Goal: Transaction & Acquisition: Purchase product/service

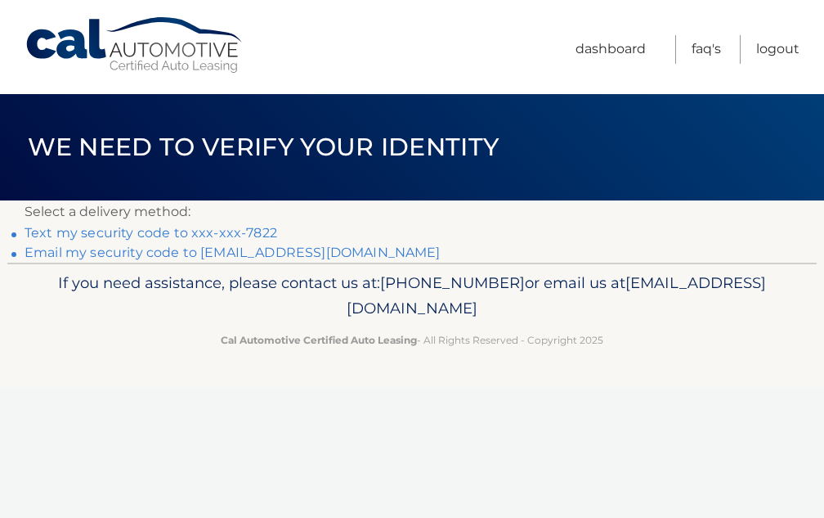
click at [242, 231] on link "Text my security code to xxx-xxx-7822" at bounding box center [151, 233] width 253 height 16
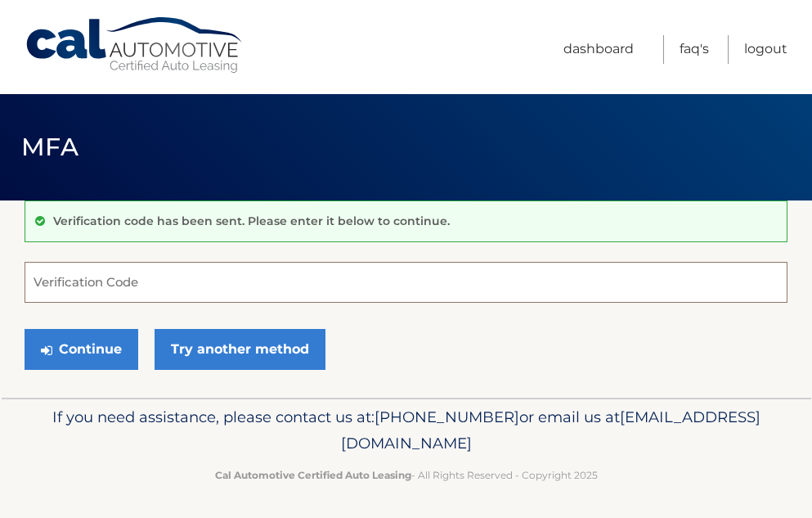
click at [83, 284] on input "Verification Code" at bounding box center [406, 282] width 763 height 41
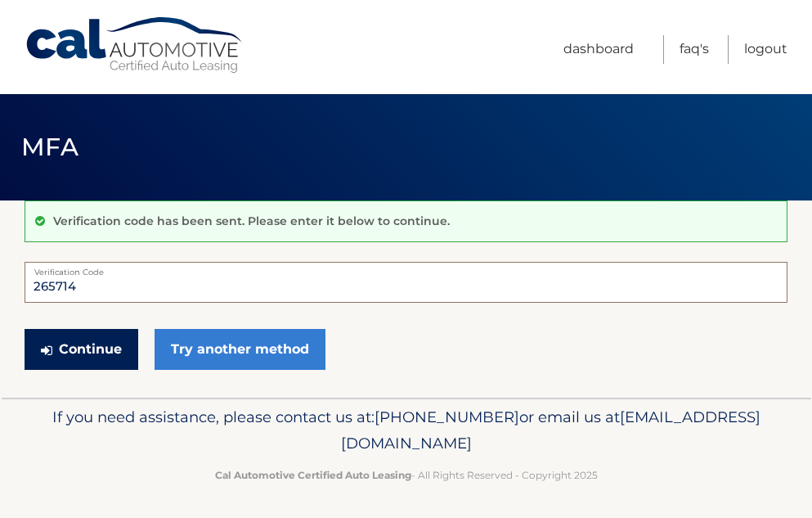
type input "265714"
click at [61, 352] on button "Continue" at bounding box center [82, 349] width 114 height 41
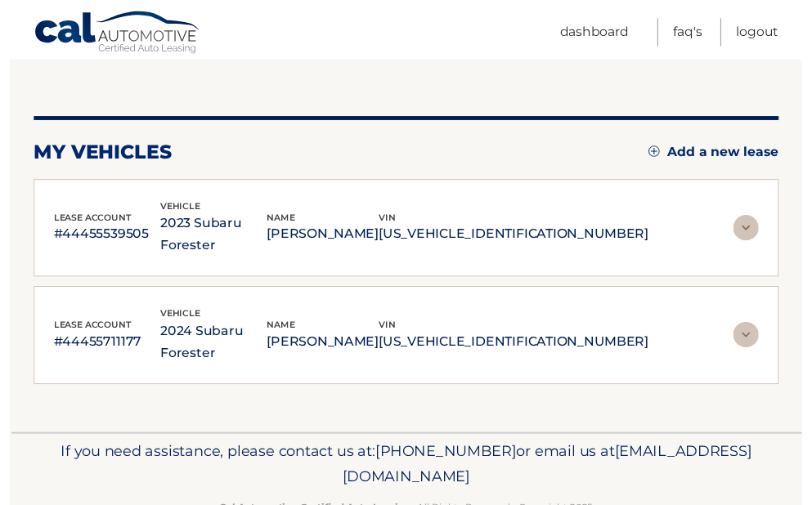
scroll to position [158, 0]
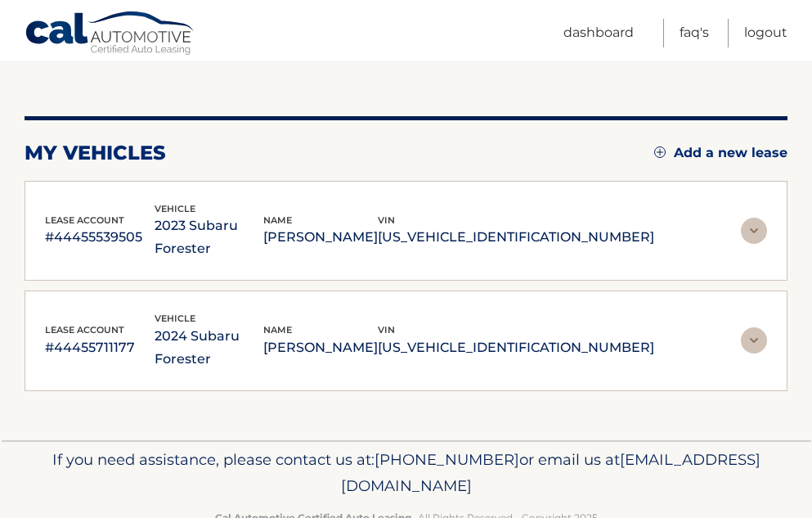
click at [758, 220] on img at bounding box center [754, 231] width 26 height 26
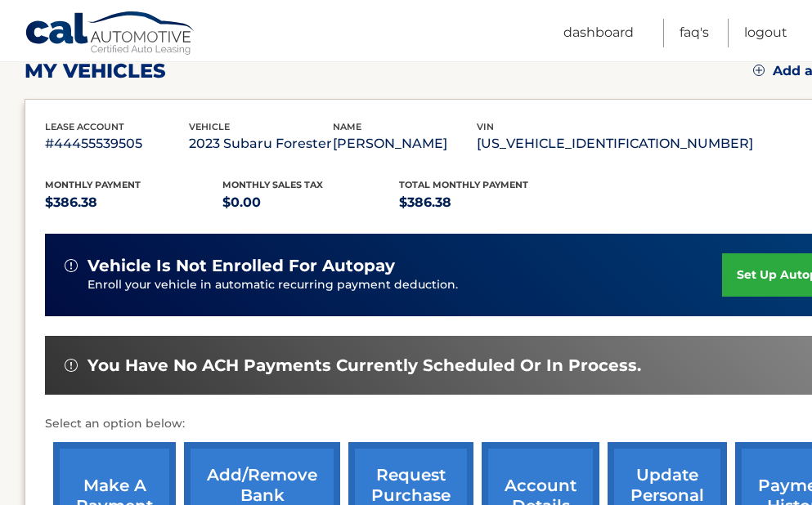
scroll to position [403, 0]
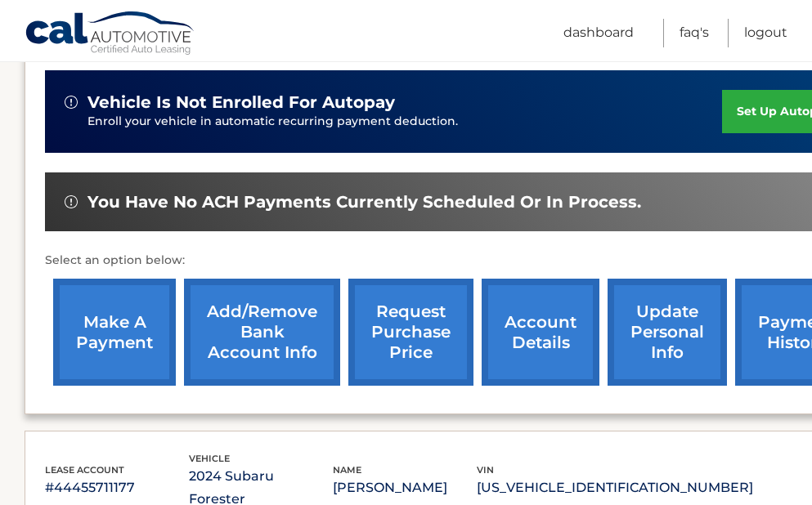
click at [132, 327] on link "make a payment" at bounding box center [114, 332] width 123 height 107
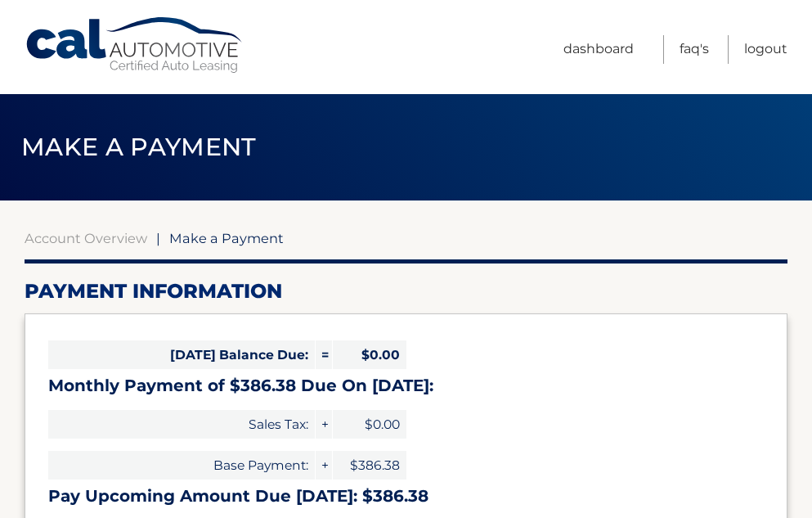
select select "MjNlMmJkZWQtZThmNy00ZDYyLWI2ZjMtNmQ2YjM2NGU5ZDRi"
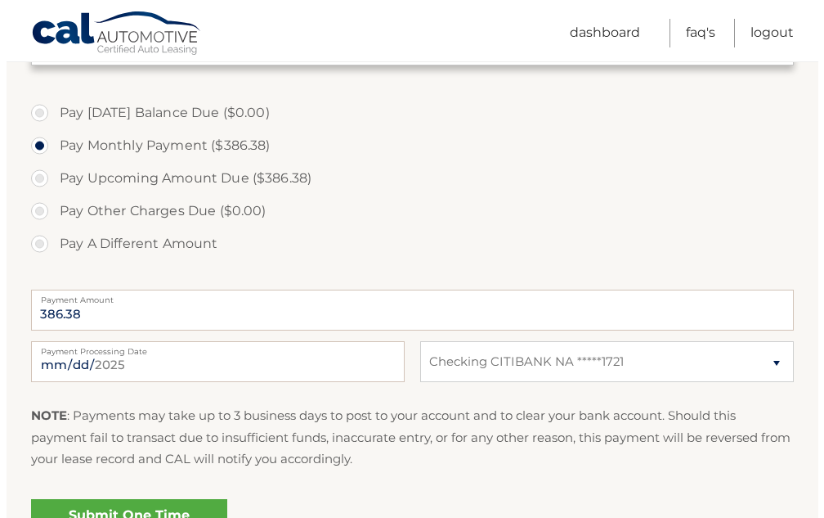
scroll to position [572, 0]
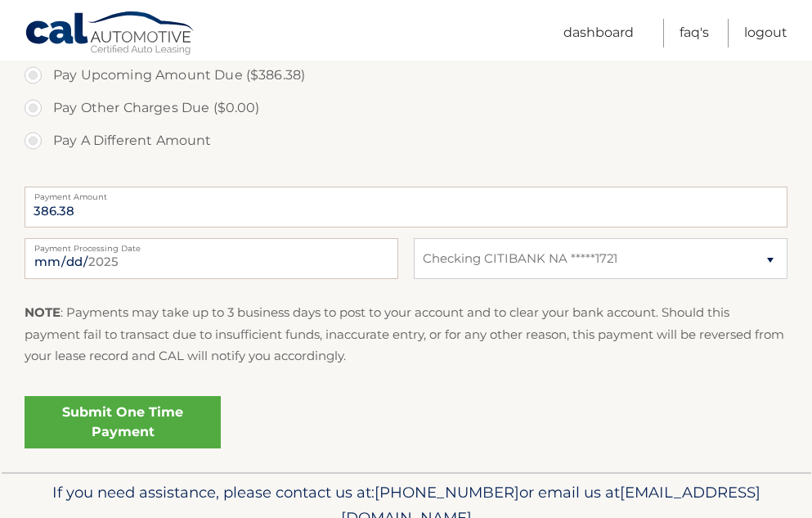
click at [107, 419] on link "Submit One Time Payment" at bounding box center [123, 422] width 196 height 52
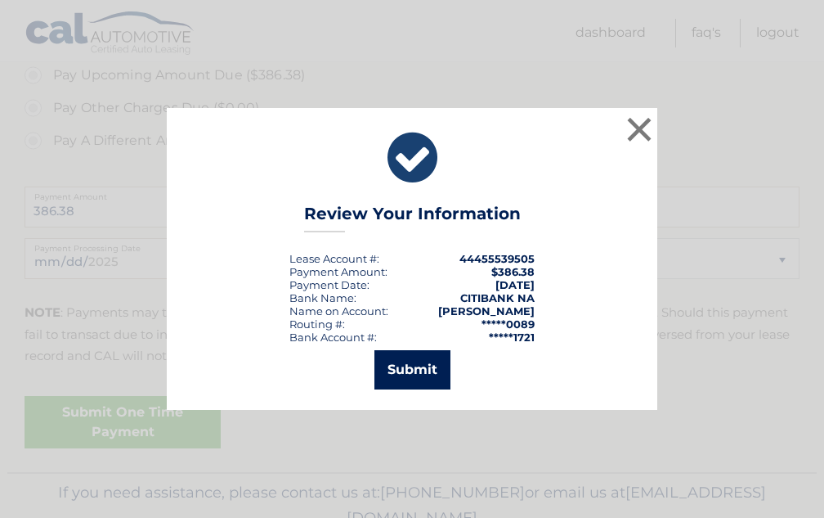
click at [393, 364] on button "Submit" at bounding box center [413, 369] width 76 height 39
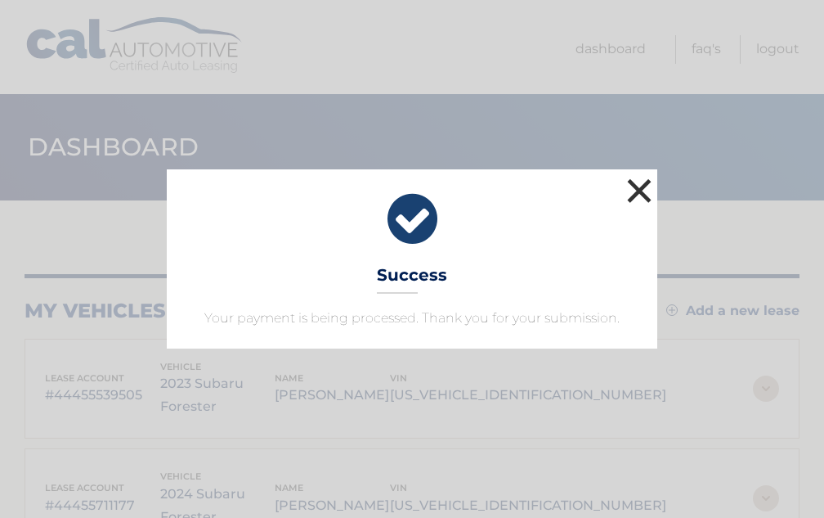
click at [638, 186] on button "×" at bounding box center [639, 190] width 33 height 33
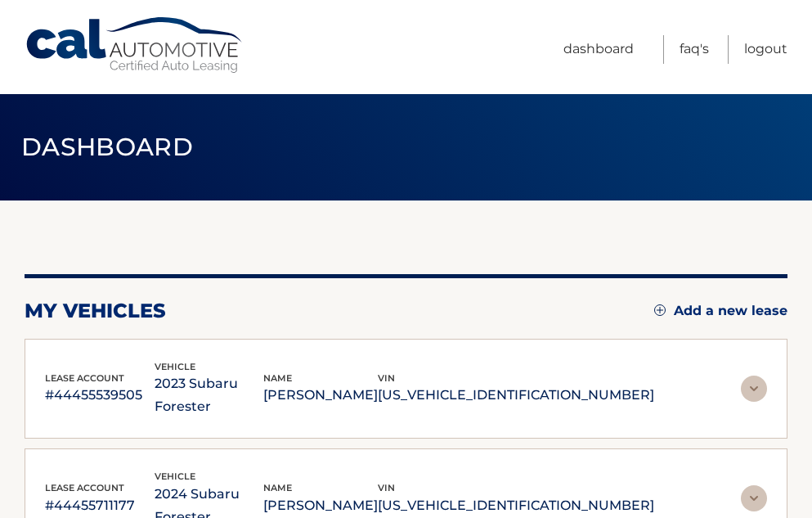
click at [754, 485] on img at bounding box center [754, 498] width 26 height 26
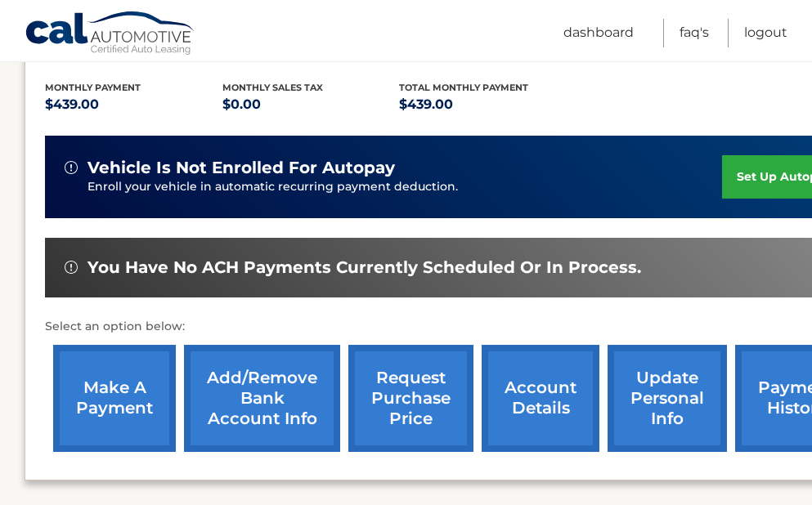
scroll to position [409, 0]
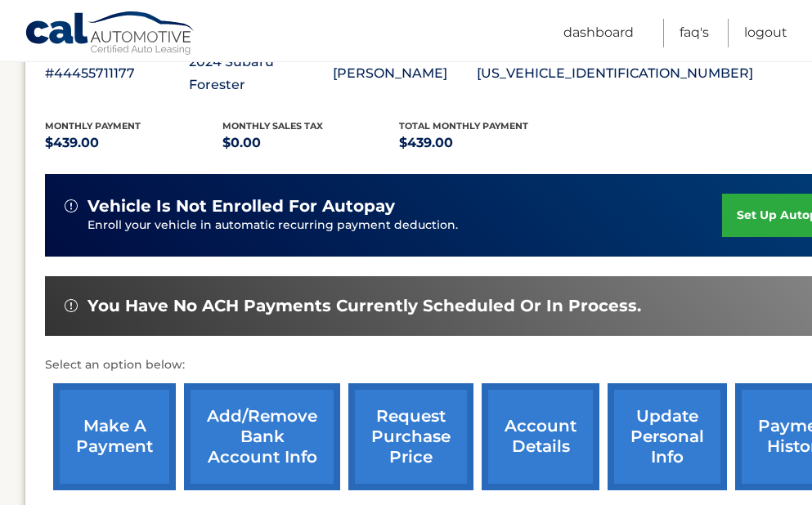
click at [104, 402] on link "make a payment" at bounding box center [114, 437] width 123 height 107
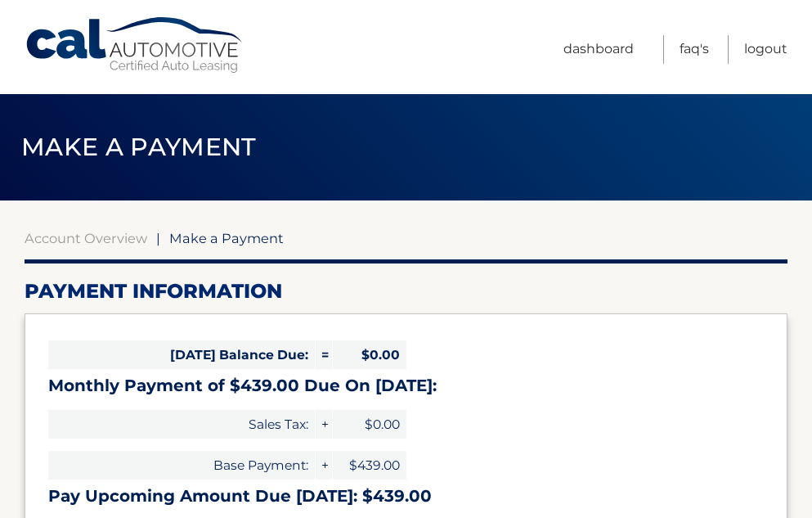
select select "NmU5ZGY5NDAtYmNjYi00NTdjLWJkZjEtZGMwNmYzODVhZTRm"
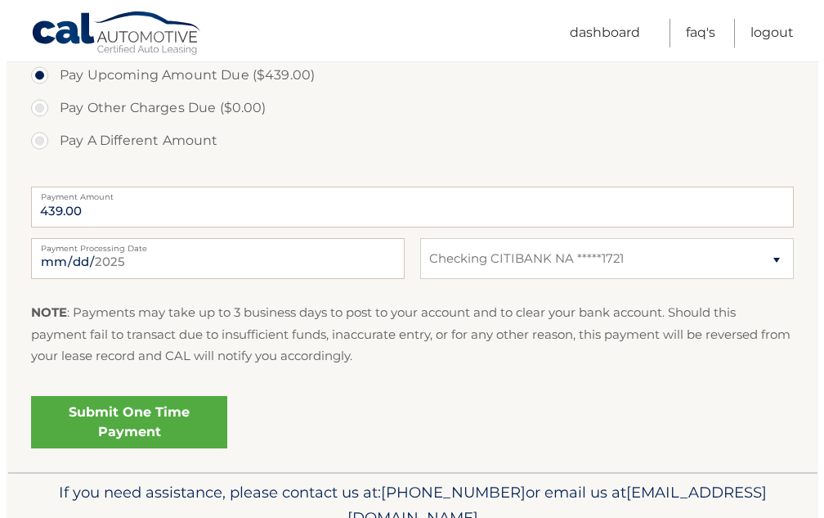
scroll to position [651, 0]
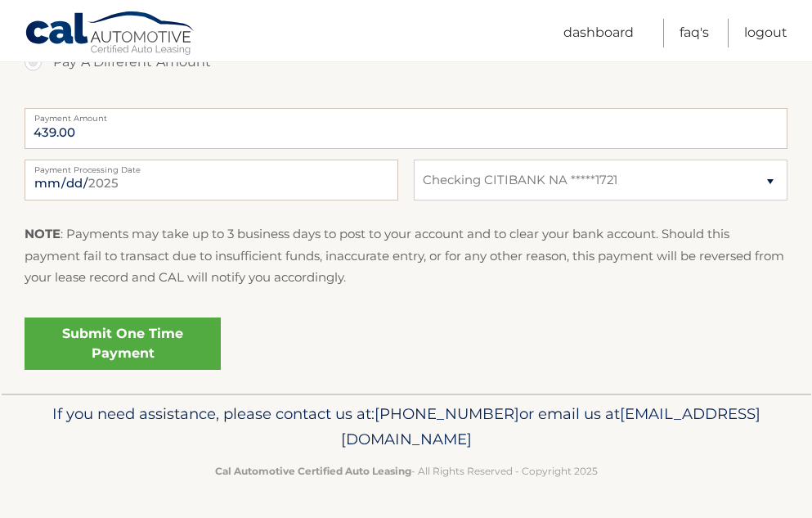
click at [131, 337] on link "Submit One Time Payment" at bounding box center [123, 343] width 196 height 52
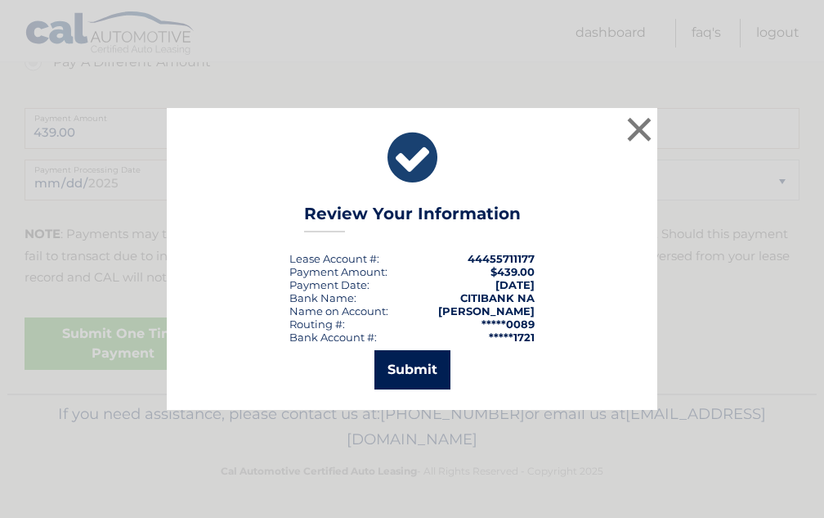
click at [415, 366] on button "Submit" at bounding box center [413, 369] width 76 height 39
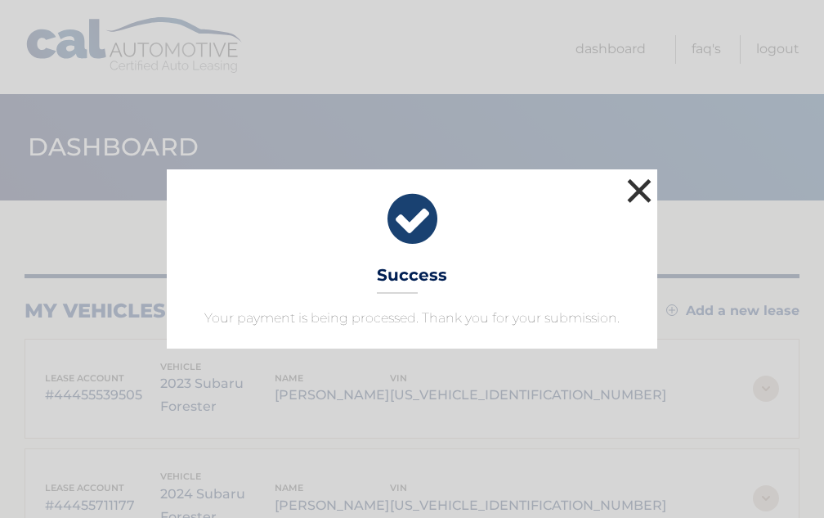
click at [641, 185] on button "×" at bounding box center [639, 190] width 33 height 33
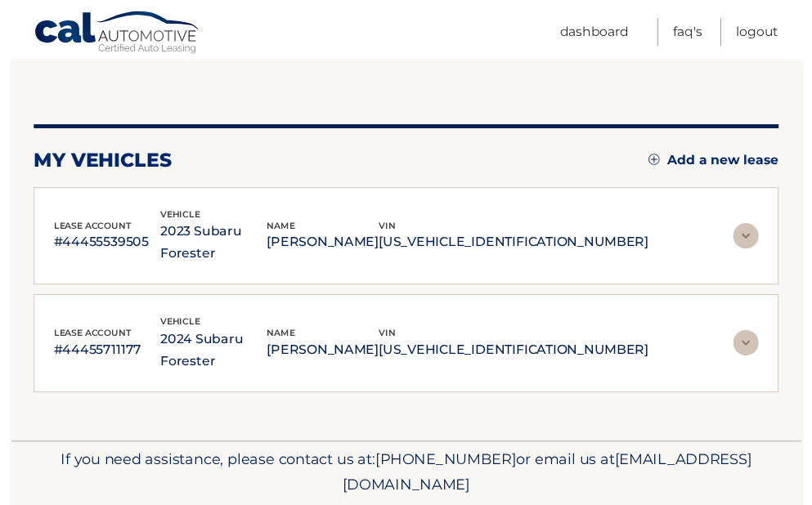
scroll to position [158, 0]
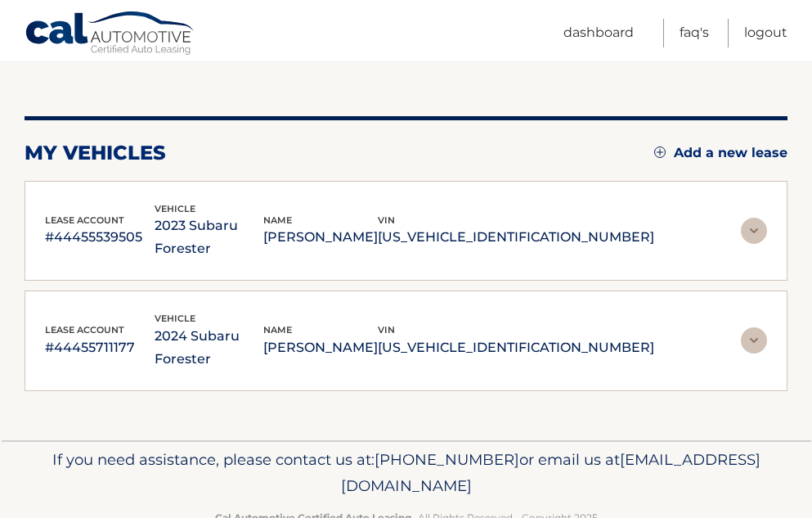
click at [756, 218] on img at bounding box center [754, 231] width 26 height 26
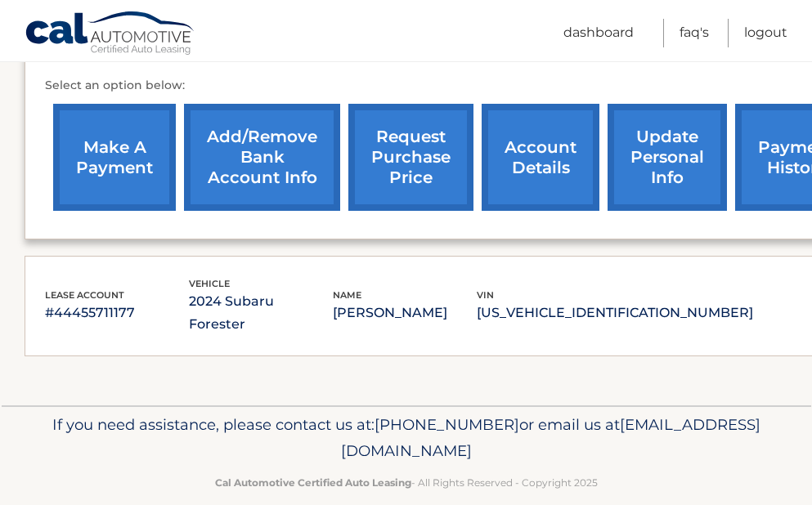
scroll to position [611, 0]
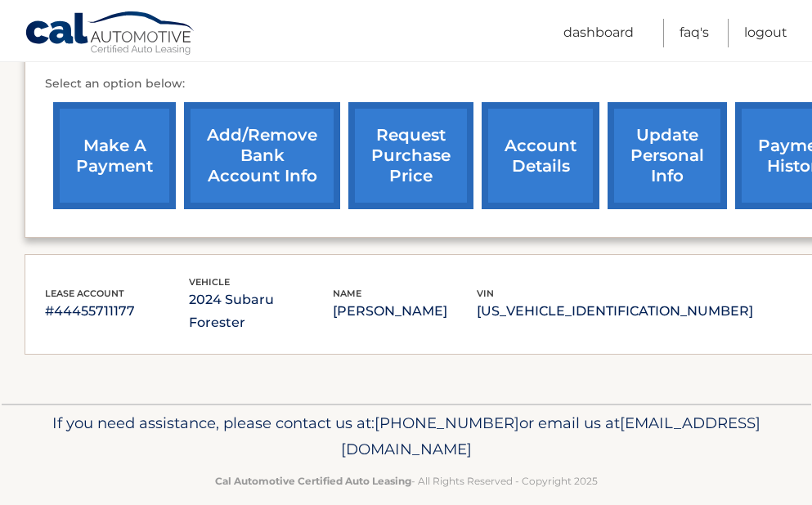
click at [716, 286] on div "vin JF2SKADC8RH507614" at bounding box center [615, 304] width 276 height 37
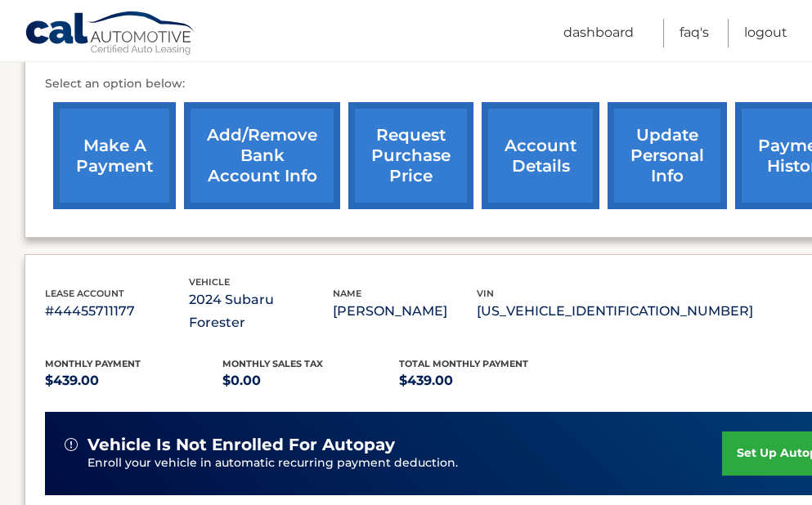
scroll to position [611, 71]
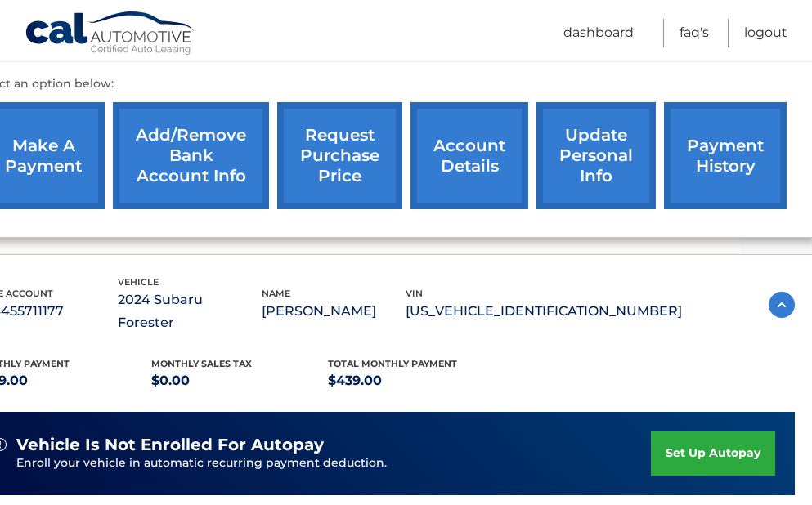
click at [781, 292] on img at bounding box center [782, 305] width 26 height 26
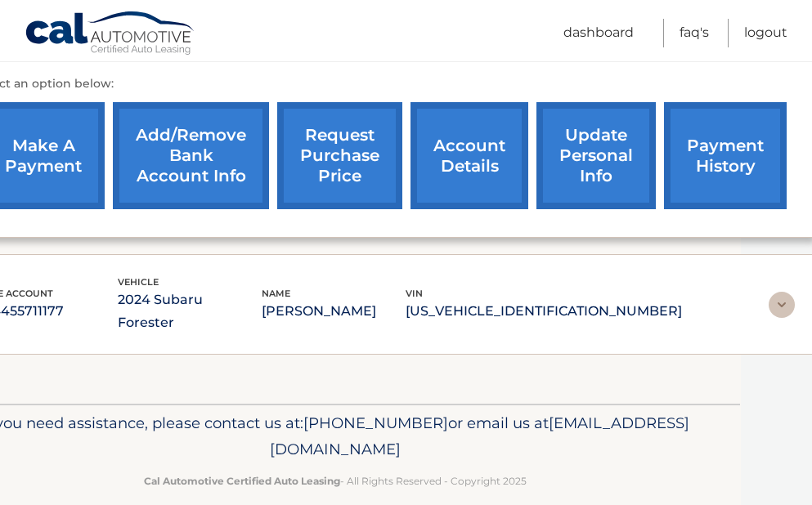
click at [779, 292] on img at bounding box center [782, 305] width 26 height 26
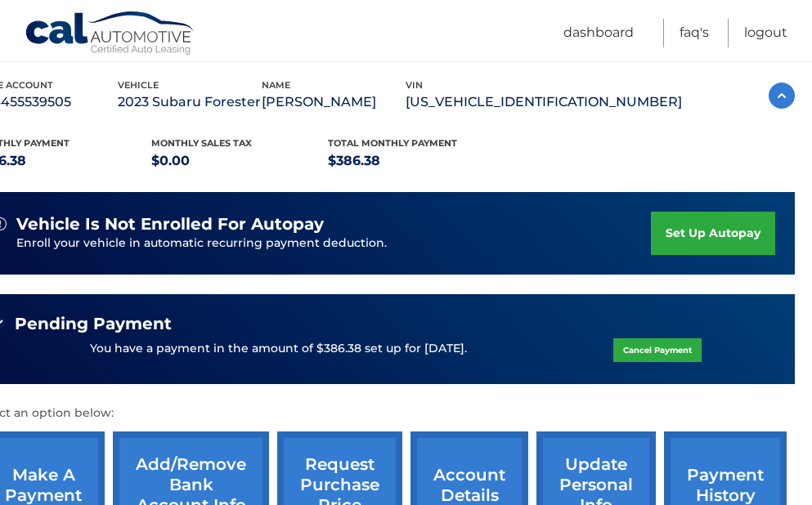
scroll to position [82, 71]
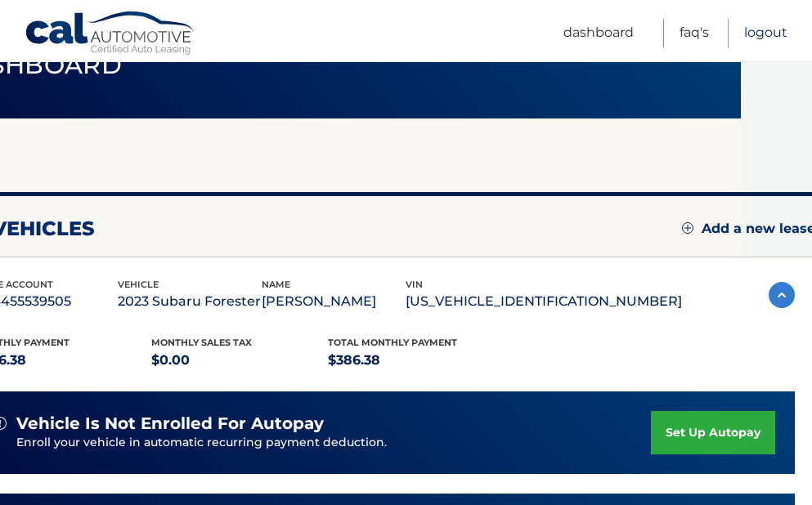
click at [757, 30] on link "Logout" at bounding box center [765, 33] width 43 height 29
